Goal: Task Accomplishment & Management: Use online tool/utility

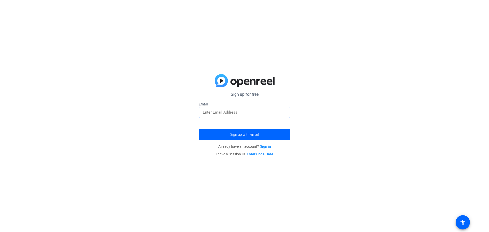
click at [224, 111] on input "email" at bounding box center [245, 112] width 84 height 6
type input "[PERSON_NAME][EMAIL_ADDRESS][DOMAIN_NAME]"
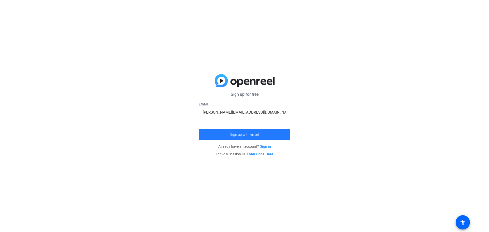
click at [248, 137] on span "submit" at bounding box center [245, 134] width 92 height 12
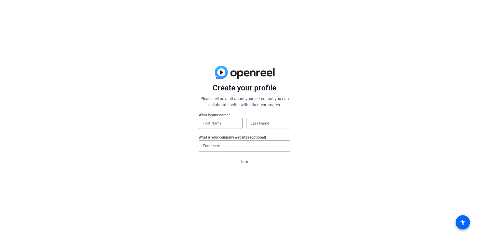
click at [219, 123] on input at bounding box center [221, 123] width 36 height 6
type input "[PERSON_NAME]"
click at [238, 147] on input "Leaders Fuel LLC" at bounding box center [245, 146] width 84 height 6
click at [218, 146] on input "Leaders Fuel" at bounding box center [245, 146] width 84 height 6
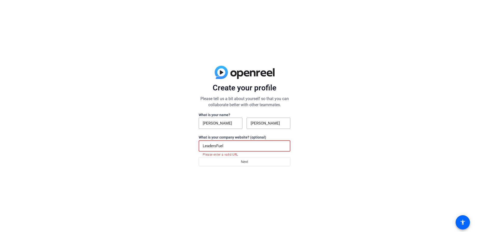
click at [223, 146] on input "LeadersFuel" at bounding box center [245, 146] width 84 height 6
click at [225, 145] on input "LeadersFuel" at bounding box center [245, 146] width 84 height 6
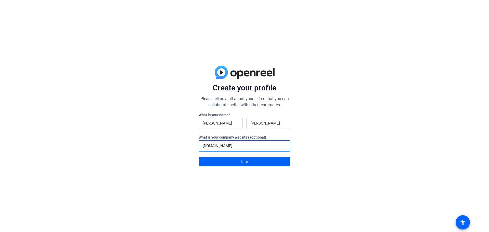
type input "[DOMAIN_NAME]"
click at [249, 166] on span at bounding box center [244, 162] width 91 height 12
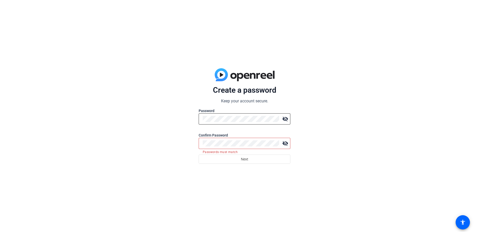
click at [286, 120] on mat-icon "visibility_off" at bounding box center [285, 119] width 10 height 10
click at [286, 143] on mat-icon "visibility_off" at bounding box center [285, 143] width 10 height 10
click at [325, 141] on div "Create a password Keep your account secure. Password visibility Confirm Passwor…" at bounding box center [244, 116] width 489 height 232
click at [245, 155] on span "Next" at bounding box center [244, 159] width 7 height 10
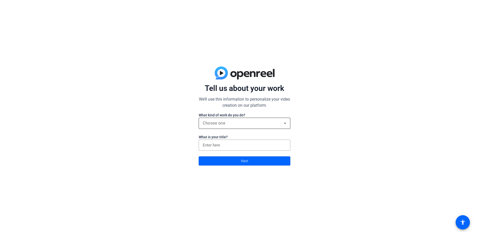
click at [286, 125] on icon at bounding box center [285, 123] width 6 height 6
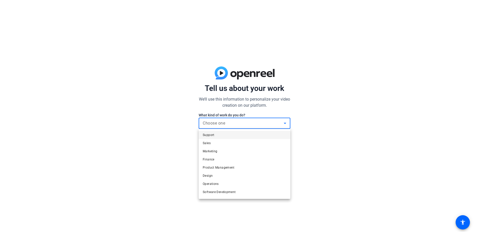
scroll to position [16, 0]
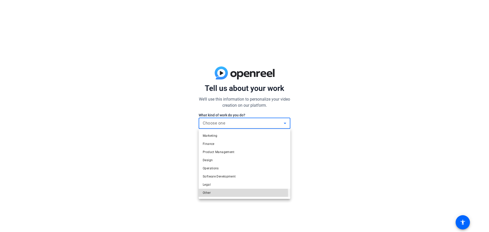
click at [209, 195] on span "Other" at bounding box center [207, 193] width 8 height 6
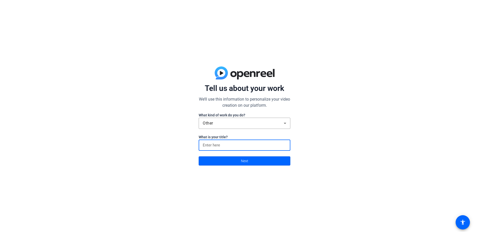
click at [272, 145] on input at bounding box center [245, 145] width 84 height 6
type input "Founder"
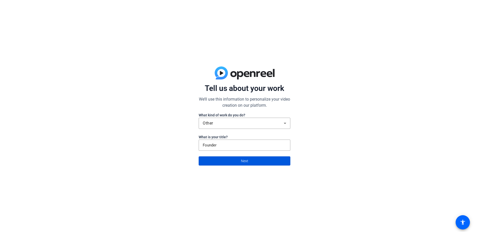
click at [244, 164] on span "Next" at bounding box center [244, 161] width 7 height 10
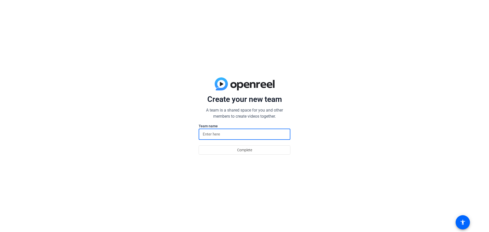
click at [229, 137] on input at bounding box center [245, 134] width 84 height 6
type input ":"
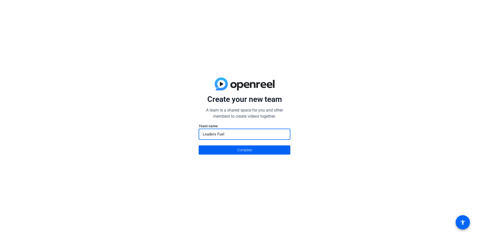
type input "Leaders Fuel"
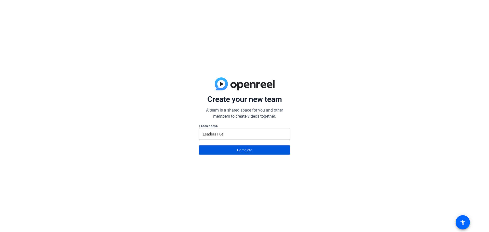
click at [246, 150] on span "Complete" at bounding box center [244, 150] width 15 height 10
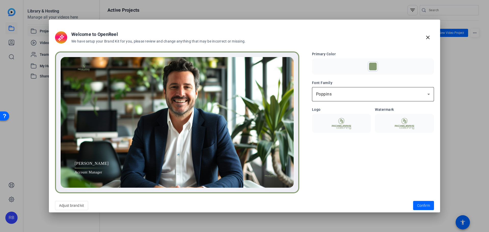
click at [433, 93] on div "Poppins" at bounding box center [373, 94] width 122 height 14
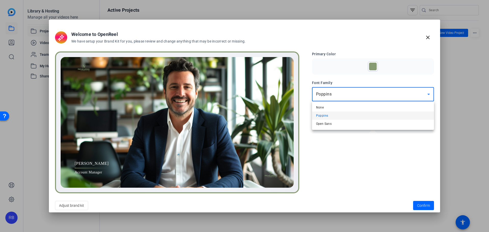
click at [368, 155] on div at bounding box center [244, 116] width 489 height 232
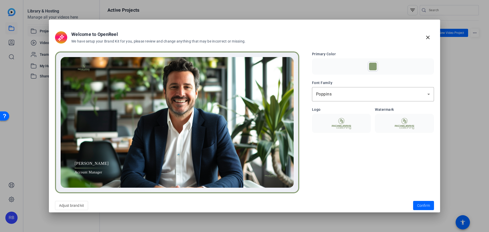
click at [344, 120] on img at bounding box center [341, 124] width 53 height 12
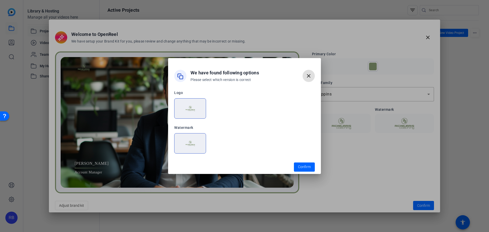
click at [370, 164] on div at bounding box center [244, 116] width 489 height 232
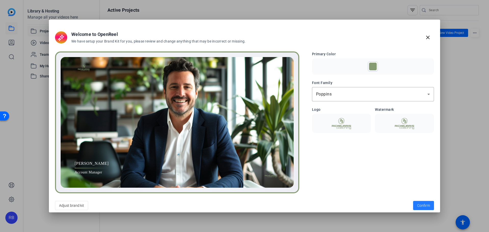
click at [424, 200] on span at bounding box center [423, 205] width 21 height 12
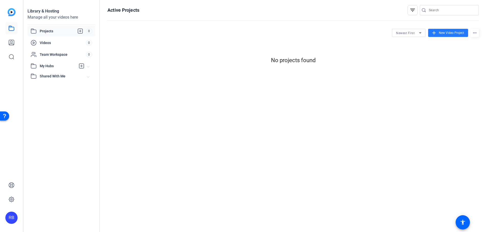
click at [450, 33] on span "New Video Project" at bounding box center [451, 33] width 25 height 5
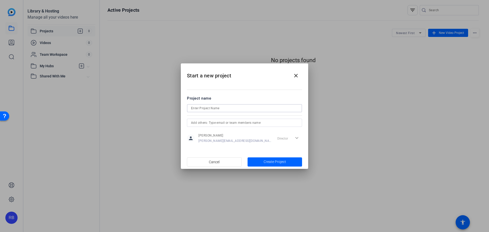
click at [208, 110] on input at bounding box center [244, 108] width 107 height 6
type input "Fully Aligned Power Series Landing Page"
click at [225, 125] on input "text" at bounding box center [244, 123] width 107 height 6
click at [271, 161] on span "Create Project" at bounding box center [275, 161] width 22 height 5
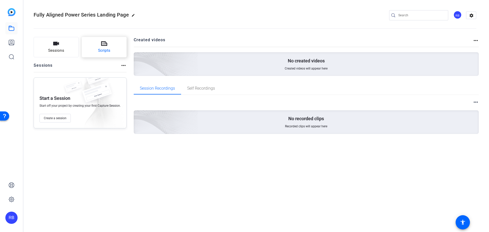
click at [104, 47] on button "Scripts" at bounding box center [104, 47] width 45 height 20
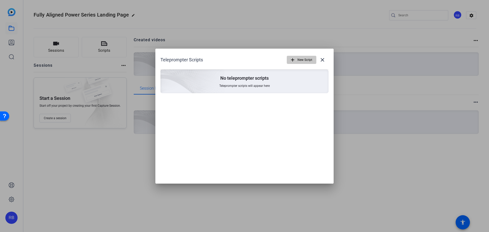
click at [299, 61] on span "New Script" at bounding box center [305, 60] width 15 height 10
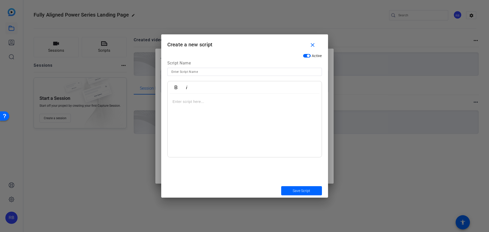
click at [187, 70] on input at bounding box center [244, 72] width 146 height 6
type input "Fully Aligned Power Series Landing Page Welcome"
click at [194, 111] on div at bounding box center [245, 126] width 154 height 64
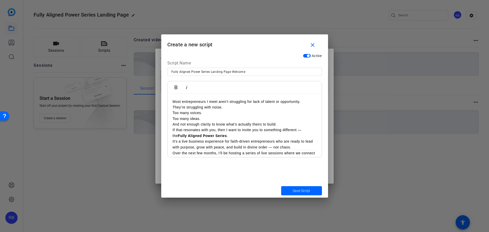
scroll to position [262, 0]
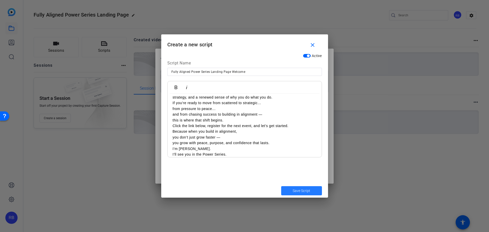
click at [306, 190] on span "Save Script" at bounding box center [302, 190] width 18 height 5
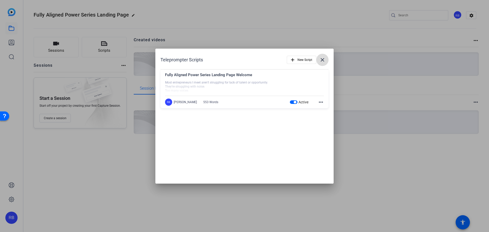
click at [326, 58] on span at bounding box center [322, 60] width 12 height 12
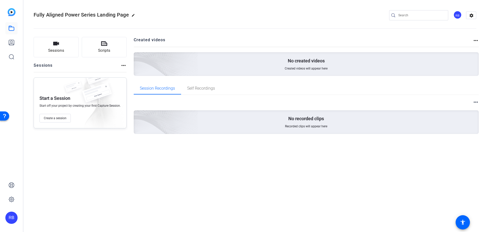
click at [12, 13] on img at bounding box center [12, 12] width 8 height 8
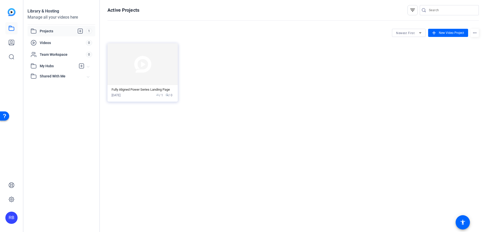
click at [13, 13] on img at bounding box center [12, 12] width 8 height 8
click at [10, 218] on div "RB" at bounding box center [11, 218] width 12 height 12
click at [63, 185] on div at bounding box center [244, 116] width 489 height 232
